Goal: Navigation & Orientation: Find specific page/section

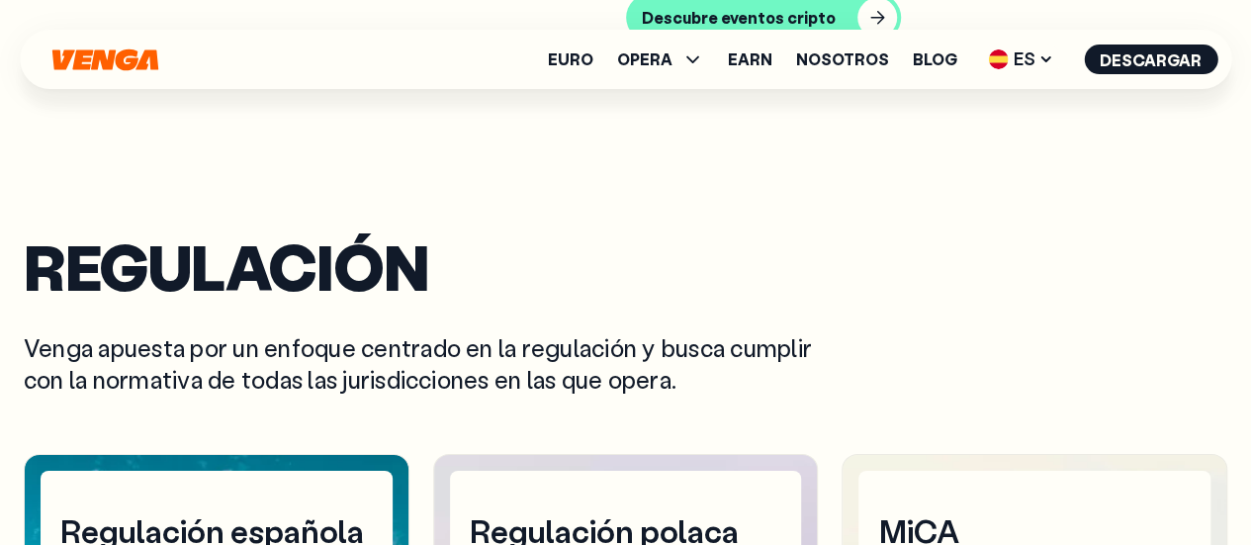
click at [103, 37] on div "Euro OPERA Comprar Vender Cambiar Exchange Earn Nosotros Blog ES English - EN E…" at bounding box center [625, 59] width 1211 height 59
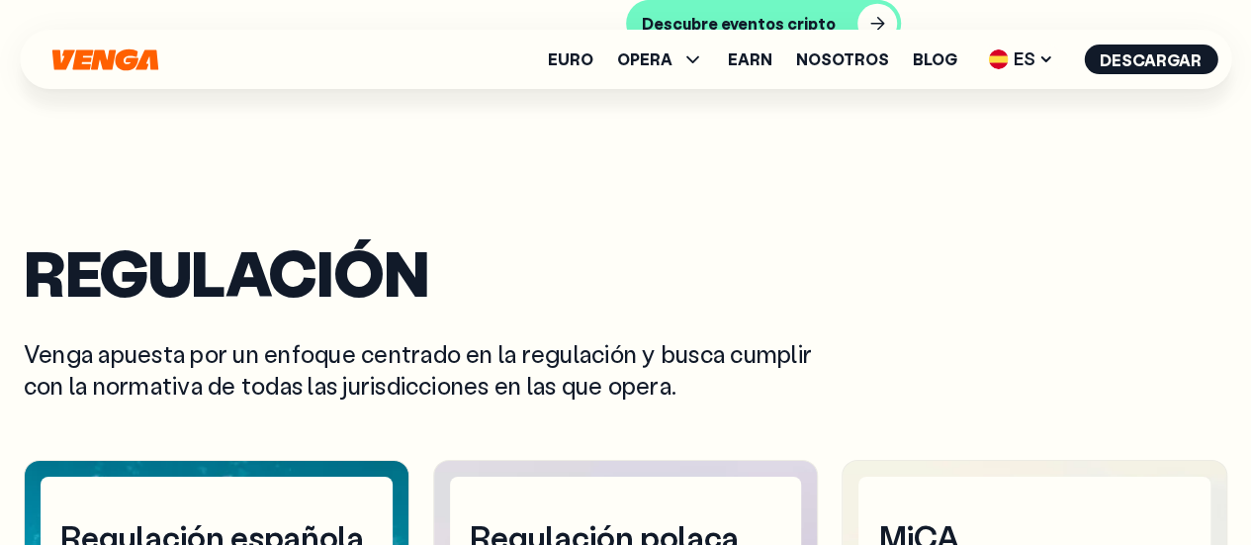
scroll to position [6668, 0]
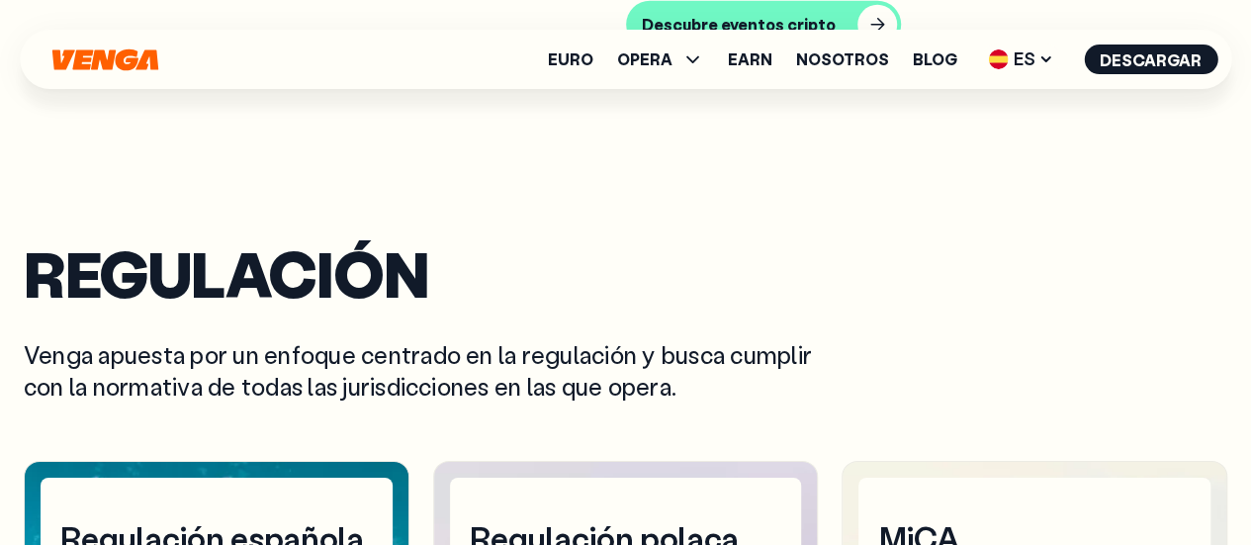
click at [142, 63] on icon "Inicio" at bounding box center [104, 59] width 106 height 22
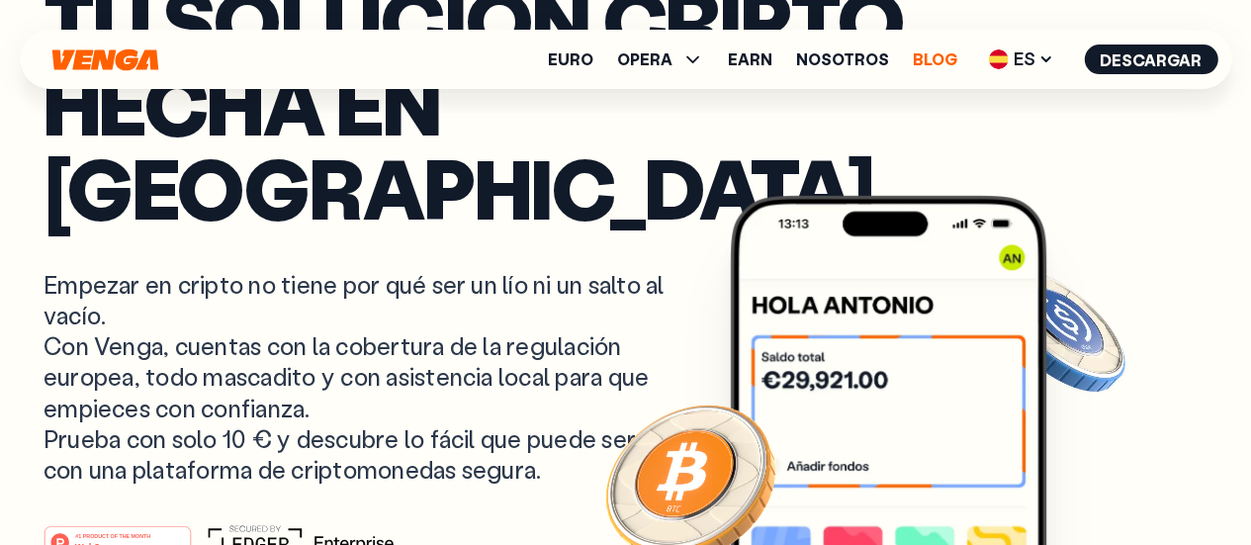
scroll to position [198, 0]
click at [918, 66] on link "Blog" at bounding box center [935, 59] width 44 height 16
click at [1038, 64] on span "ES" at bounding box center [1020, 60] width 79 height 32
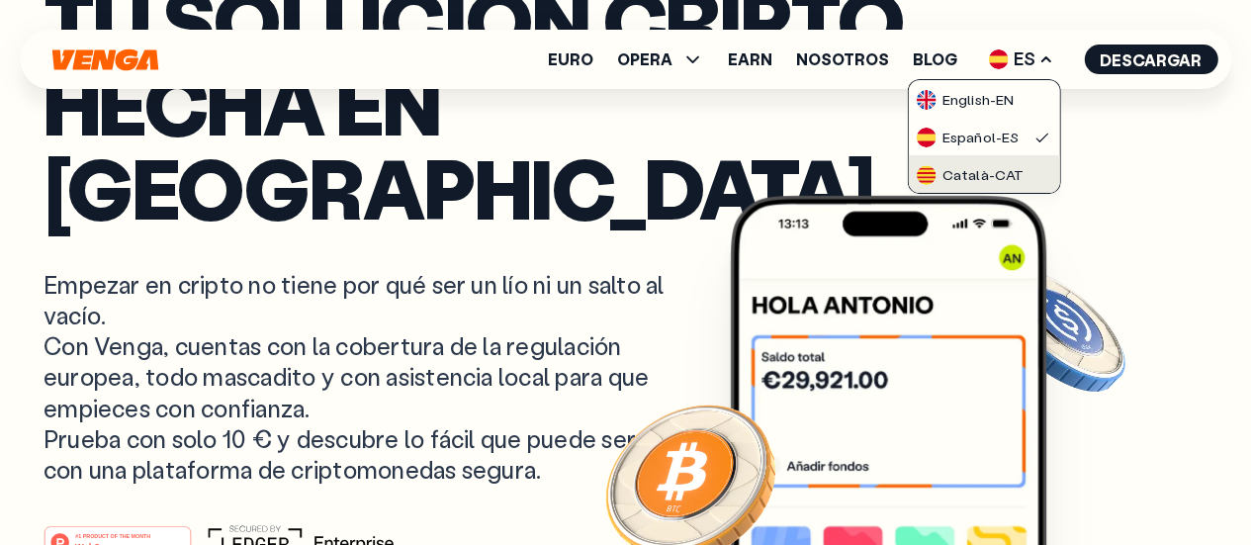
click at [1030, 163] on link "Català - CAT" at bounding box center [984, 174] width 150 height 38
